Goal: Find specific page/section: Find specific page/section

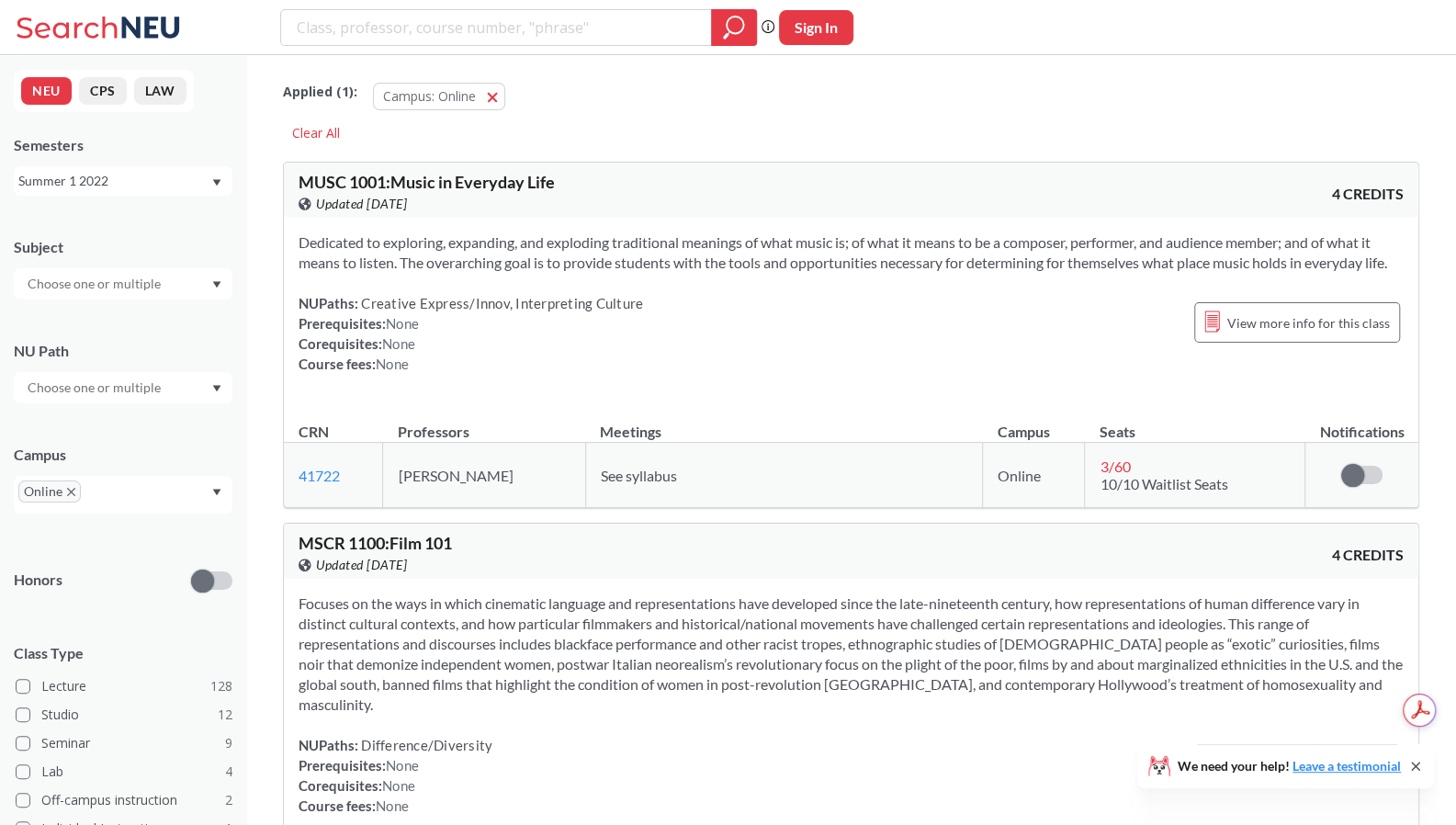
click at [105, 184] on div "Summer 1 2022" at bounding box center [114, 180] width 192 height 20
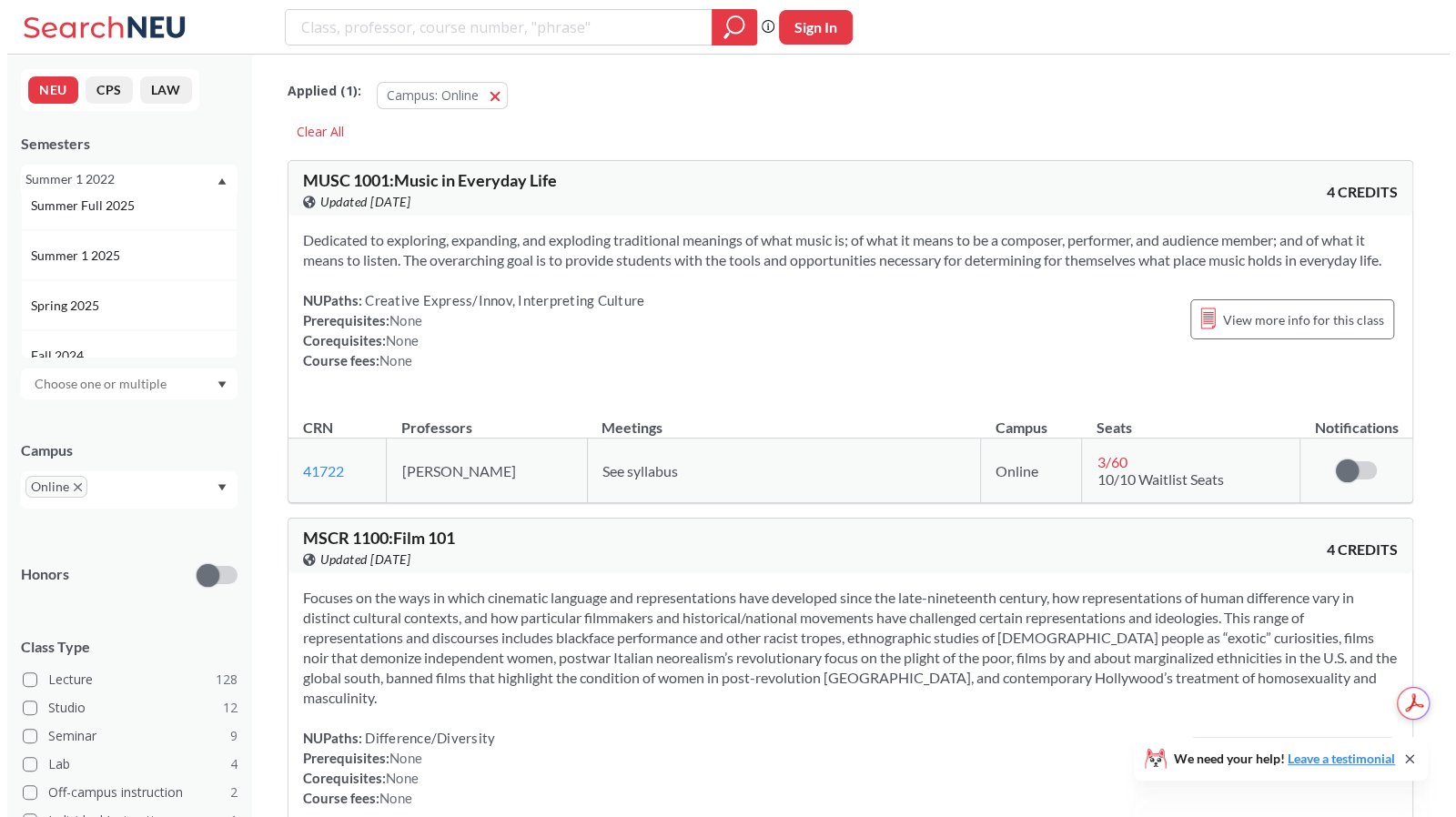
scroll to position [124, 0]
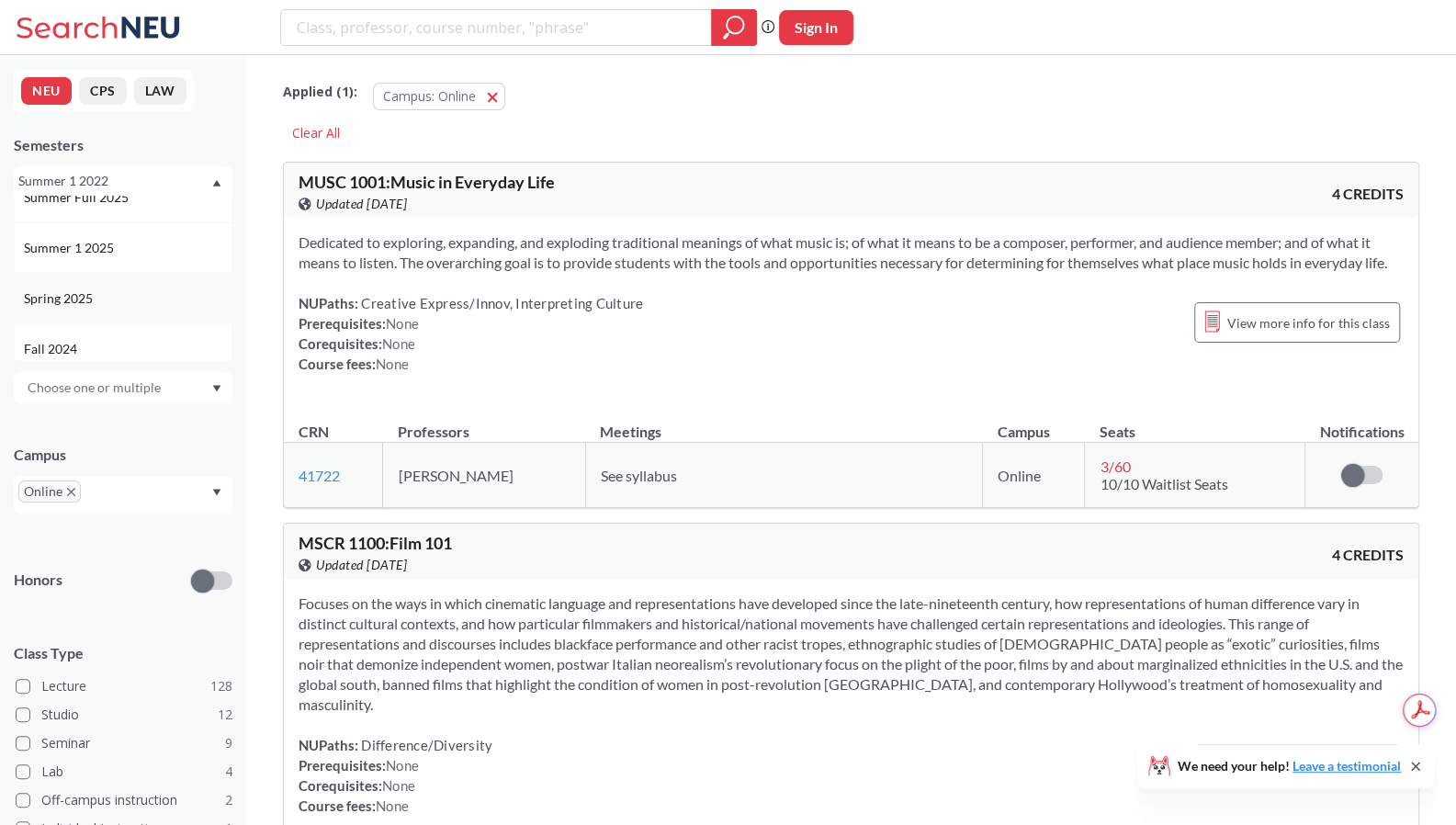
click at [101, 301] on div "Spring 2025" at bounding box center [128, 299] width 207 height 20
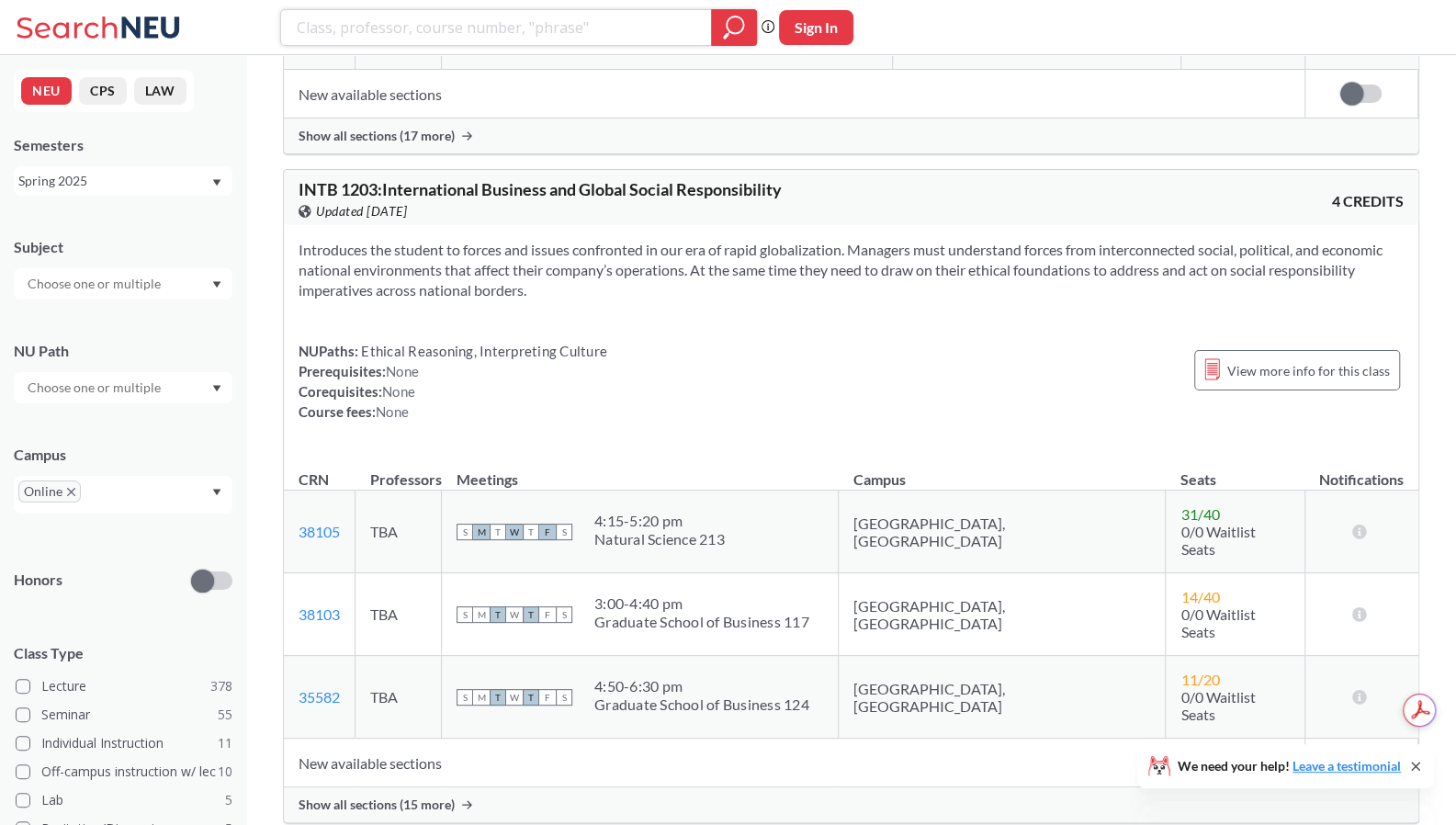
scroll to position [15538, 0]
click at [430, 796] on span "Show all sections (15 more)" at bounding box center [376, 804] width 156 height 16
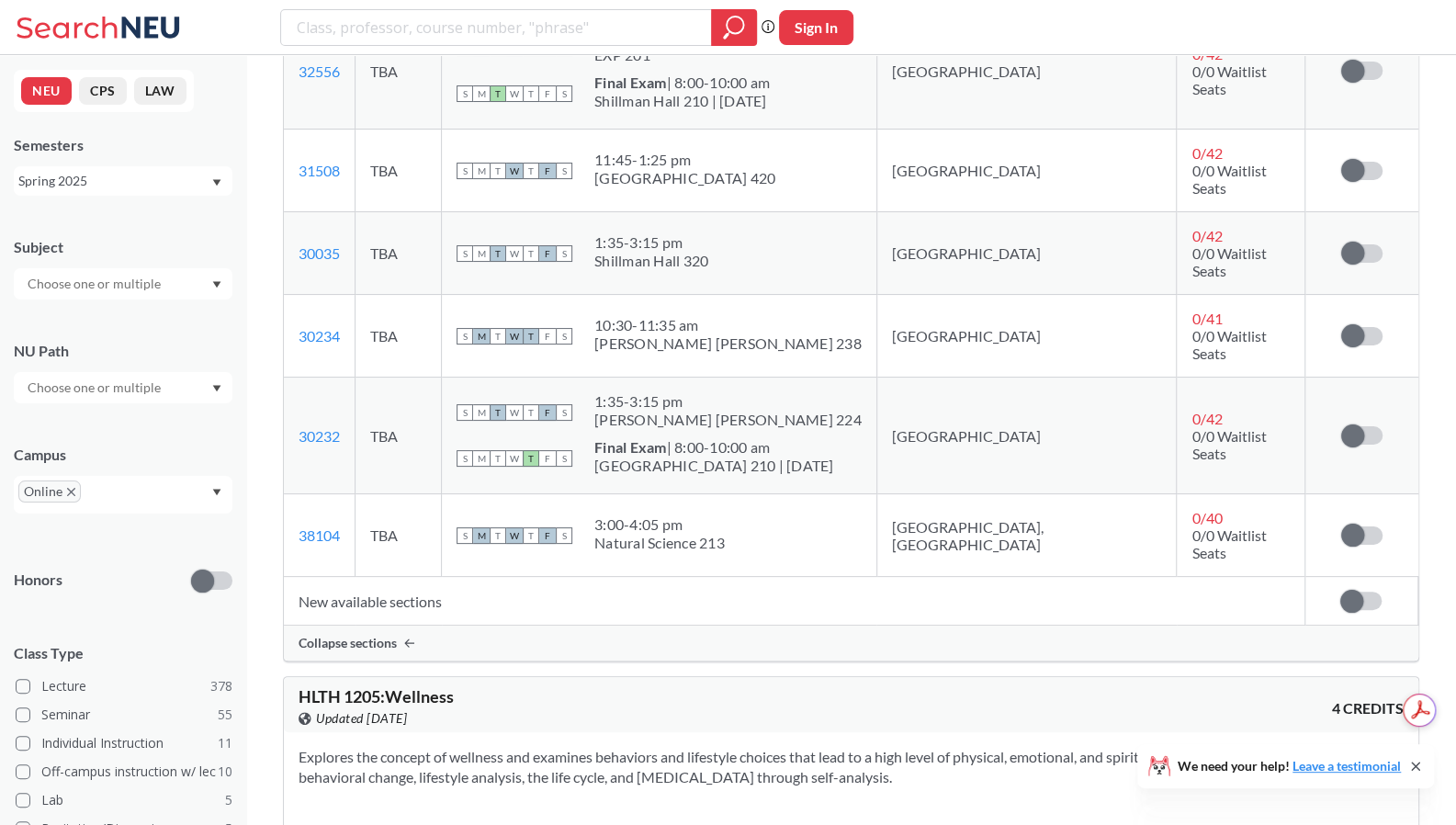
scroll to position [17111, 0]
